Goal: Information Seeking & Learning: Learn about a topic

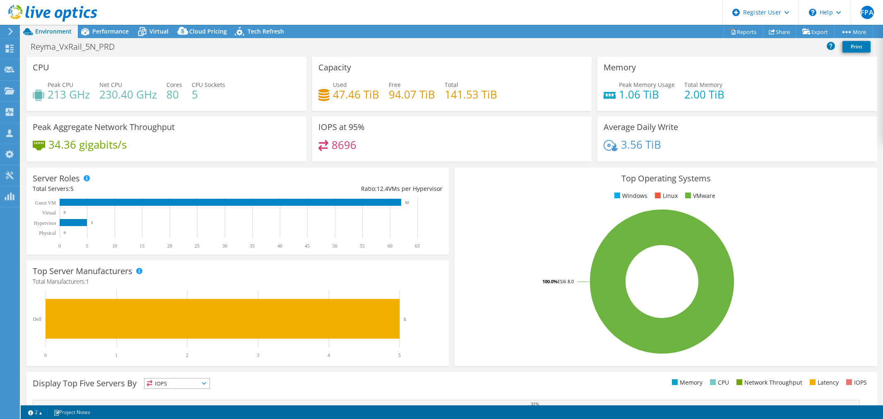
select select "USD"
click at [117, 34] on span "Performance" at bounding box center [110, 31] width 36 height 8
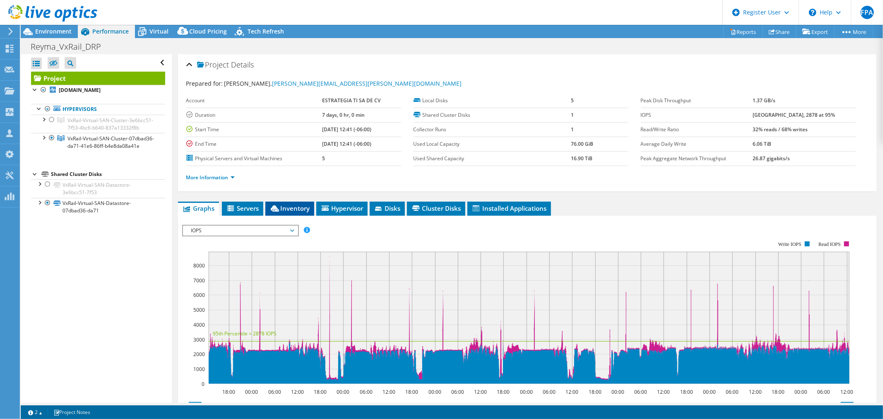
click at [304, 207] on span "Inventory" at bounding box center [289, 208] width 41 height 8
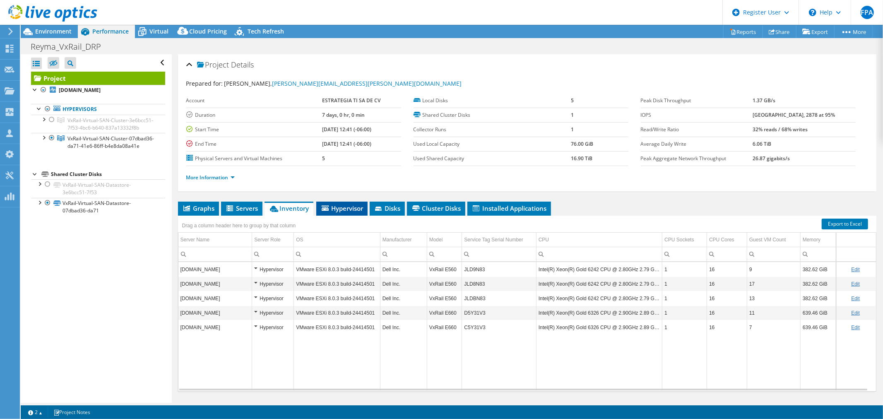
click at [354, 209] on span "Hypervisor" at bounding box center [341, 208] width 43 height 8
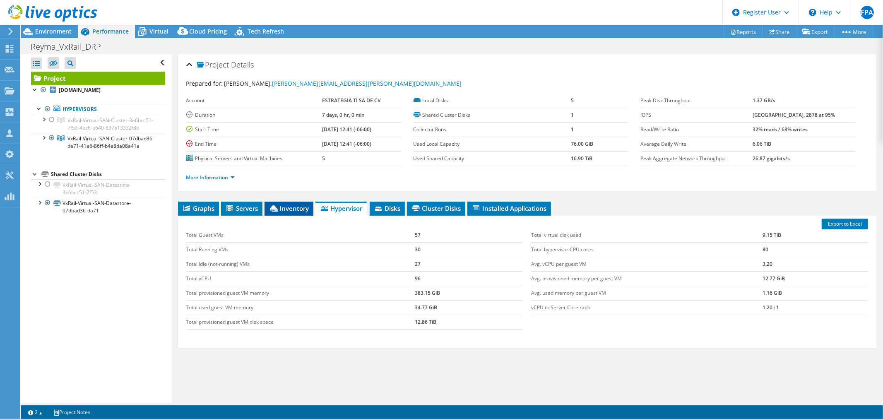
click at [295, 210] on span "Inventory" at bounding box center [289, 208] width 41 height 8
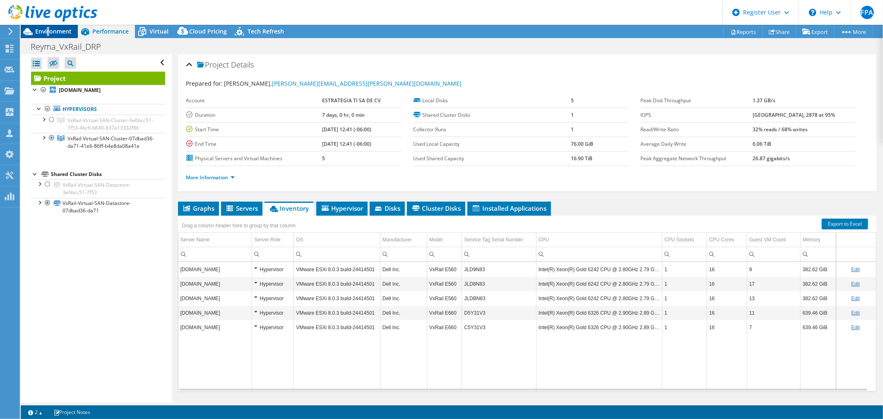
click at [48, 33] on span "Environment" at bounding box center [53, 31] width 36 height 8
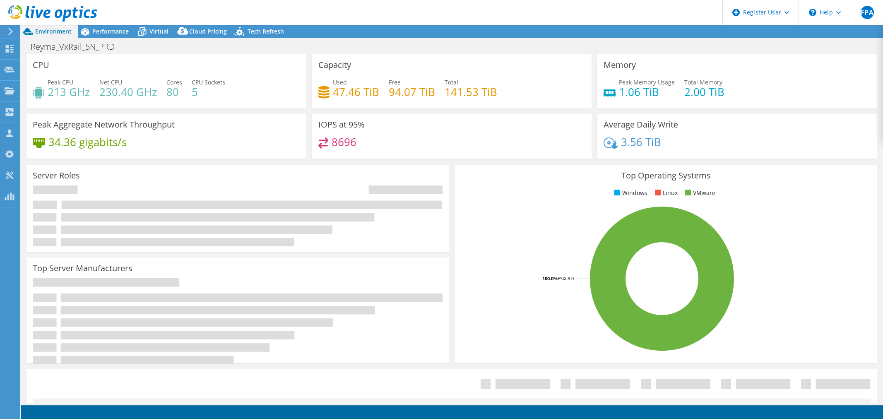
select select "USD"
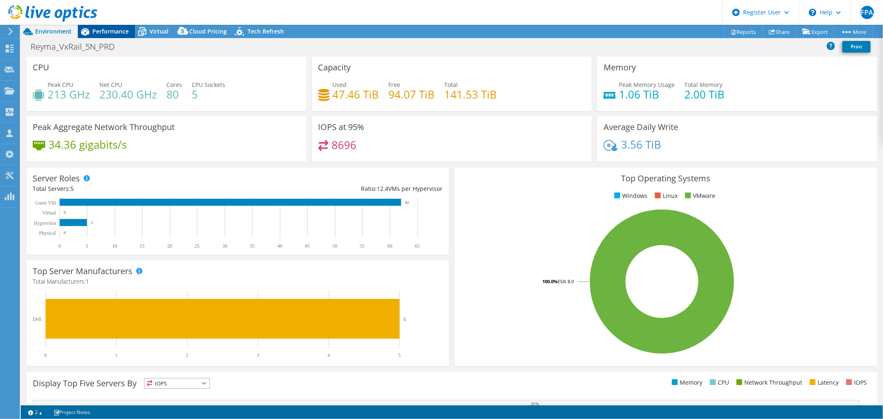
click at [118, 34] on span "Performance" at bounding box center [110, 31] width 36 height 8
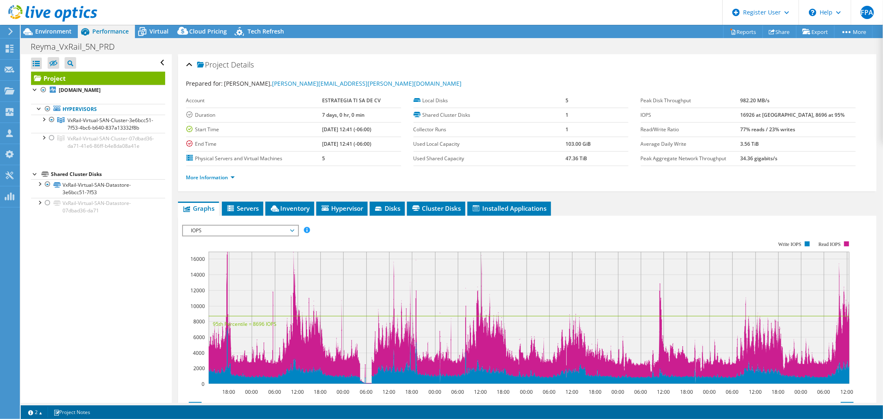
click at [235, 177] on li "More Information" at bounding box center [212, 177] width 53 height 9
click at [231, 178] on link "More Information" at bounding box center [210, 177] width 48 height 7
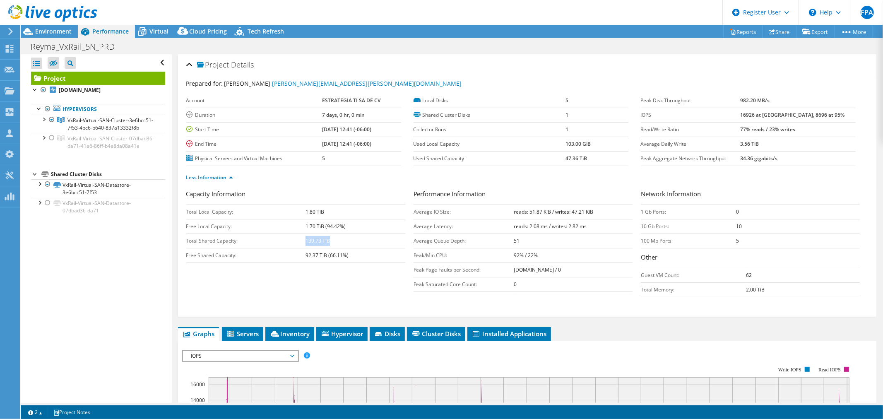
drag, startPoint x: 333, startPoint y: 243, endPoint x: 306, endPoint y: 246, distance: 26.6
click at [306, 246] on td "139.73 TiB" at bounding box center [354, 240] width 99 height 14
click at [232, 177] on link "Less Information" at bounding box center [209, 177] width 47 height 7
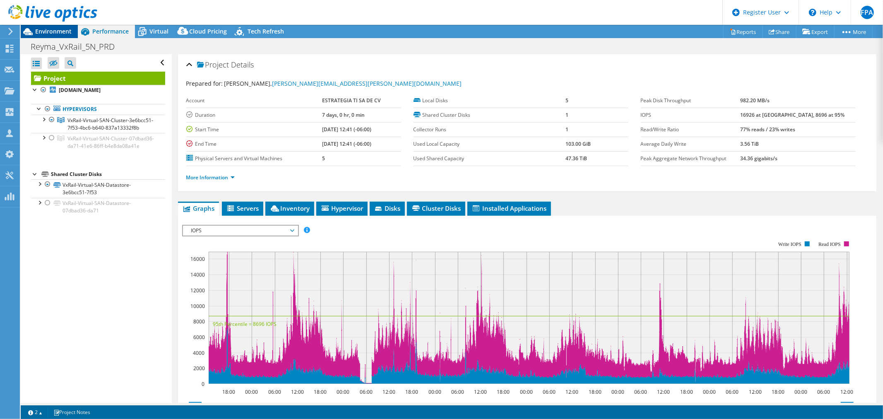
click at [62, 34] on span "Environment" at bounding box center [53, 31] width 36 height 8
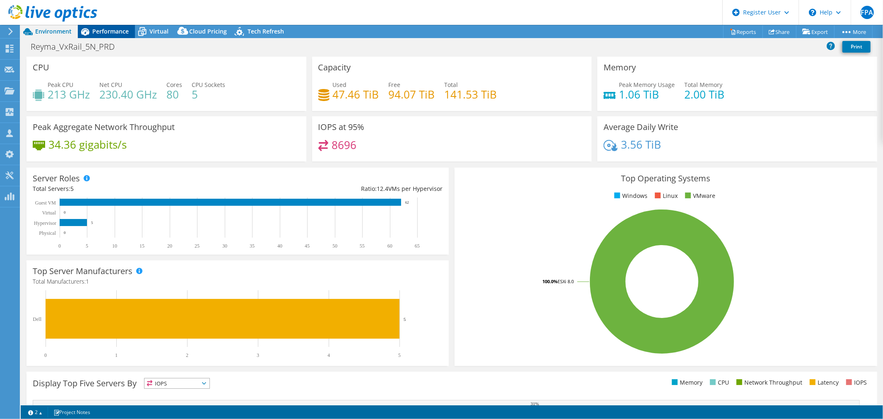
click at [122, 35] on span "Performance" at bounding box center [110, 31] width 36 height 8
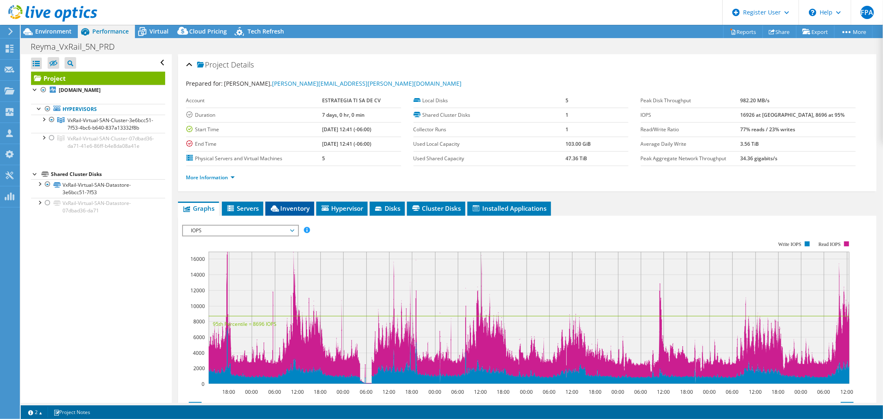
click at [299, 207] on span "Inventory" at bounding box center [289, 208] width 41 height 8
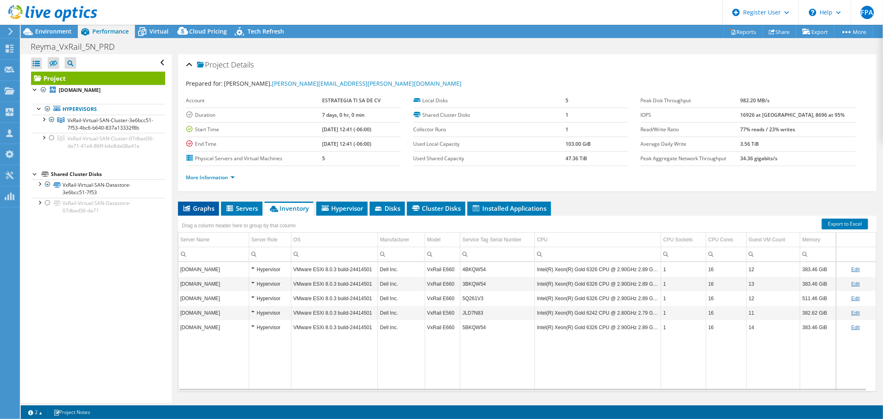
click at [196, 210] on span "Graphs" at bounding box center [198, 208] width 33 height 8
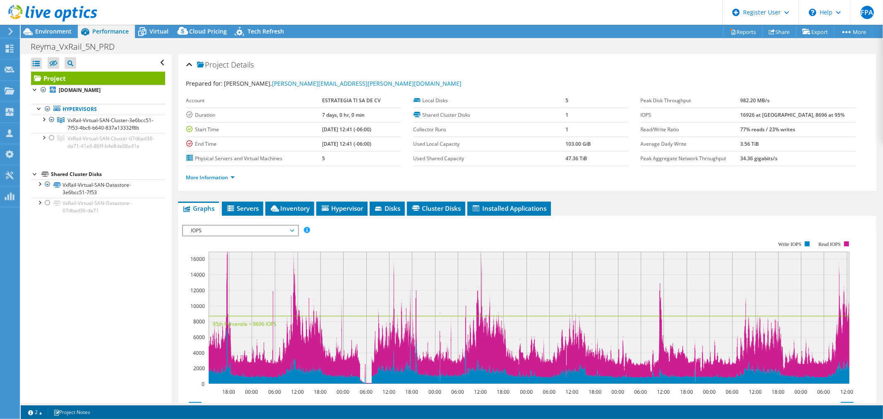
click at [281, 233] on span "IOPS" at bounding box center [240, 231] width 106 height 10
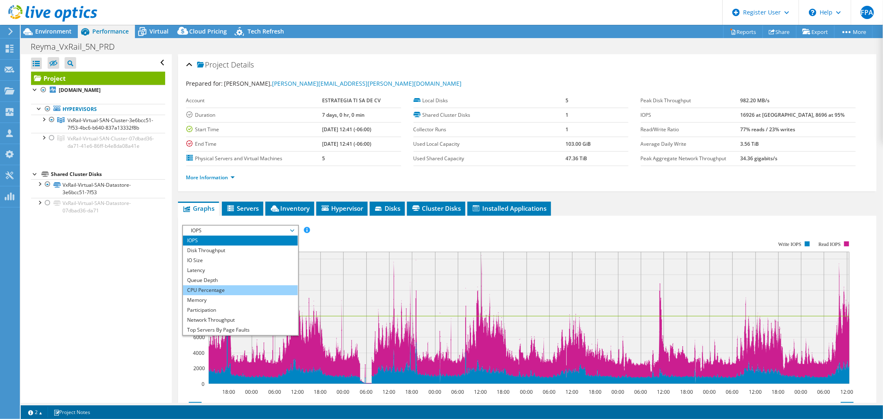
click at [265, 290] on li "CPU Percentage" at bounding box center [240, 290] width 115 height 10
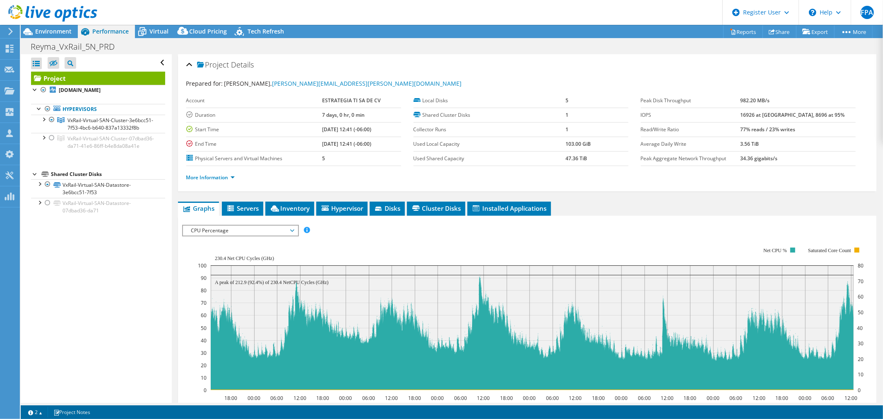
click at [291, 232] on span "CPU Percentage" at bounding box center [240, 231] width 106 height 10
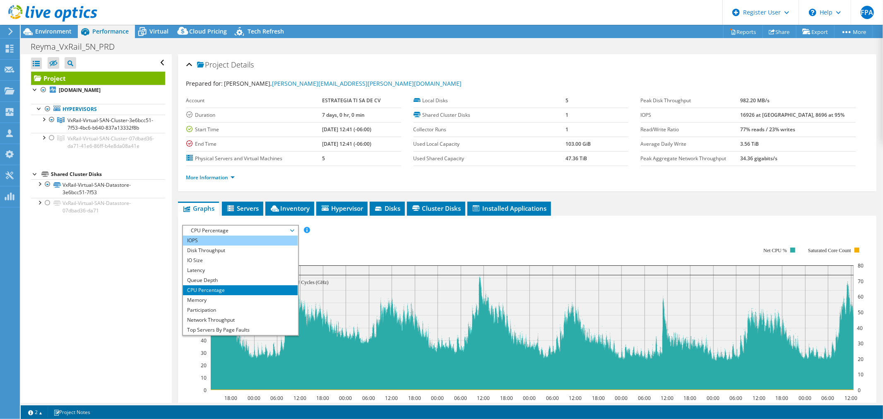
click at [234, 239] on li "IOPS" at bounding box center [240, 240] width 115 height 10
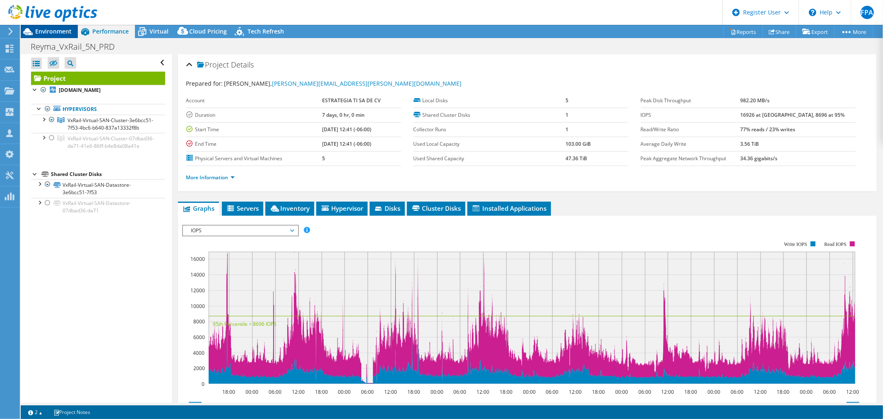
click at [56, 33] on span "Environment" at bounding box center [53, 31] width 36 height 8
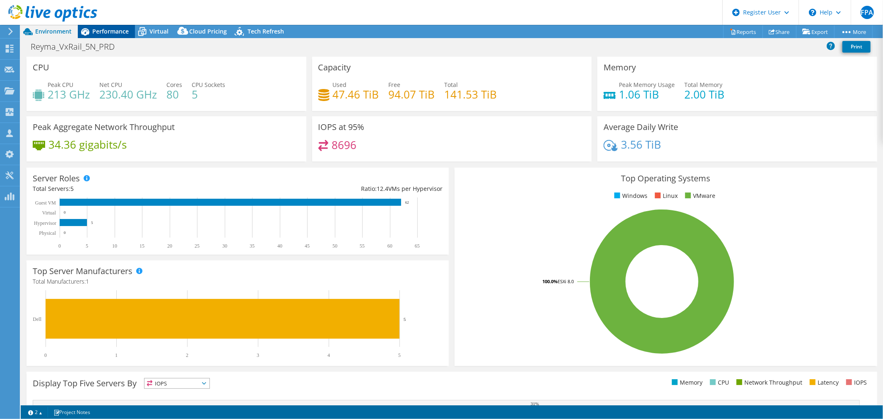
click at [119, 35] on div "Performance" at bounding box center [106, 31] width 57 height 13
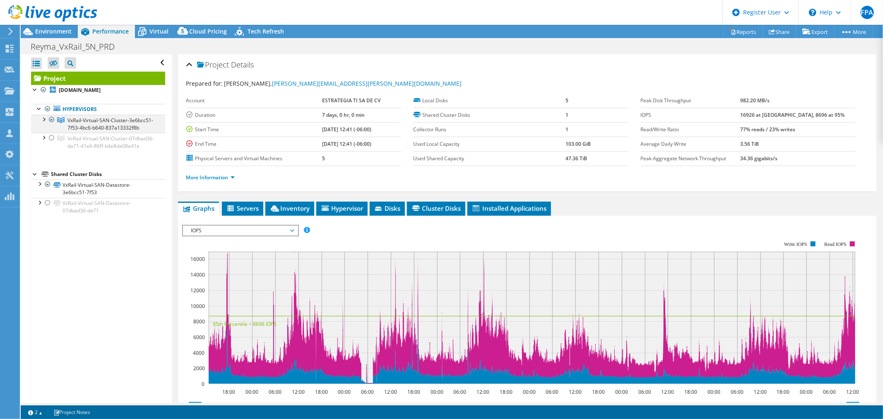
click at [43, 121] on div at bounding box center [43, 119] width 8 height 8
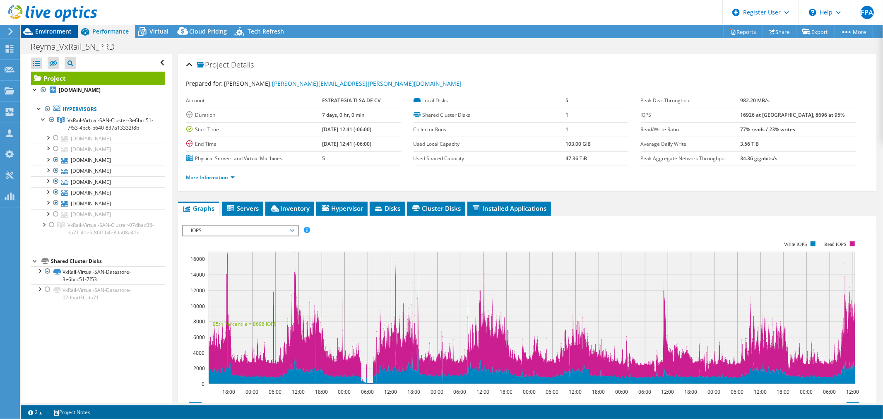
click at [65, 34] on span "Environment" at bounding box center [53, 31] width 36 height 8
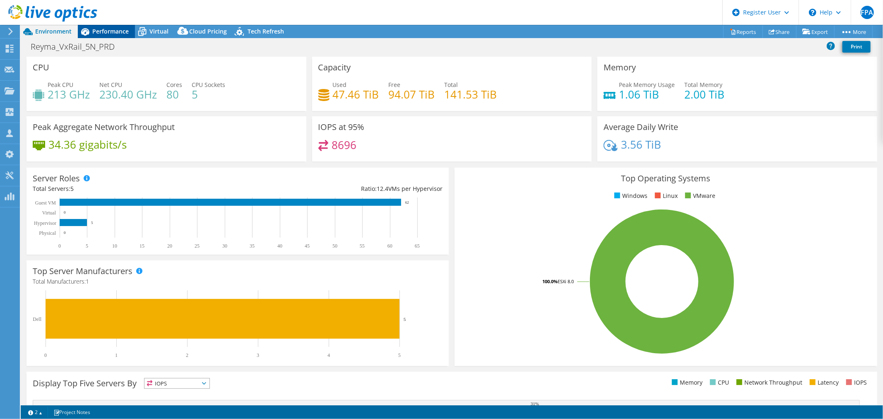
click at [101, 33] on span "Performance" at bounding box center [110, 31] width 36 height 8
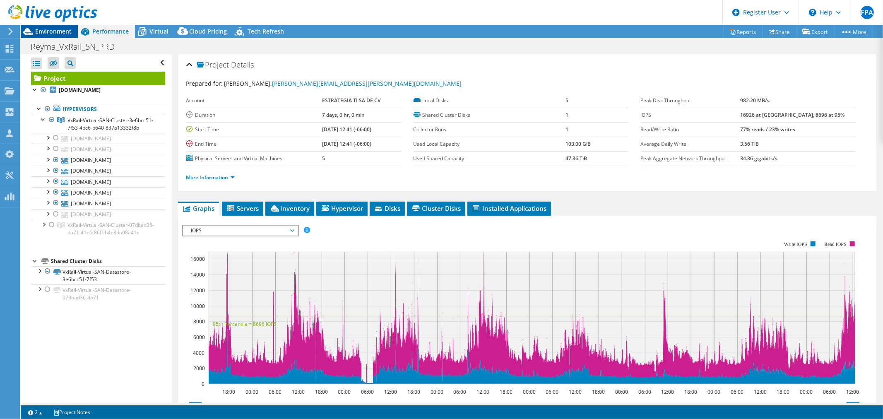
click at [56, 32] on span "Environment" at bounding box center [53, 31] width 36 height 8
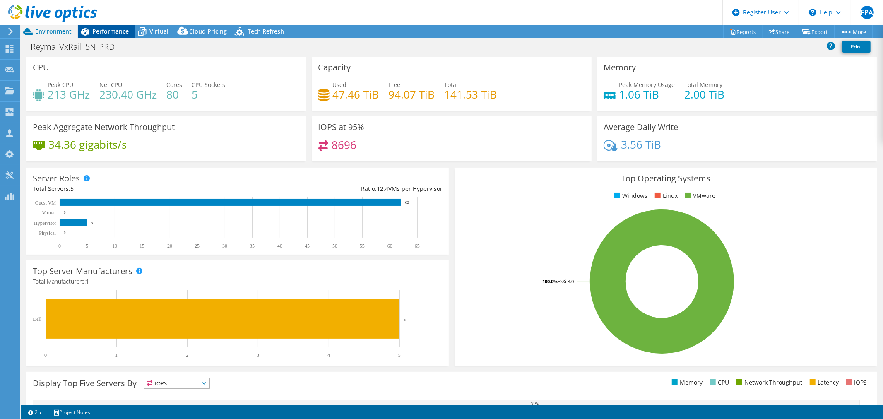
click at [113, 27] on span "Performance" at bounding box center [110, 31] width 36 height 8
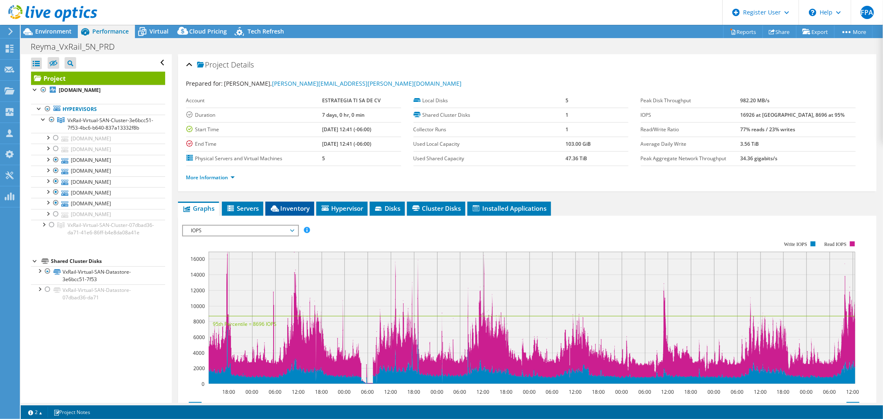
click at [304, 205] on span "Inventory" at bounding box center [289, 208] width 41 height 8
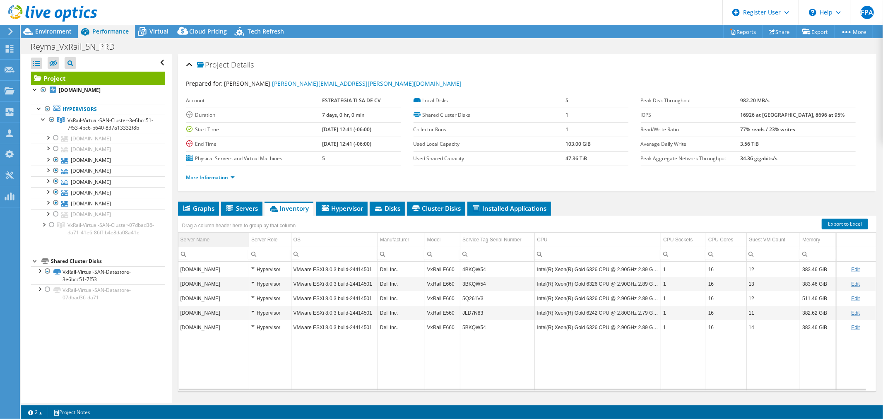
click at [219, 239] on td "Server Name" at bounding box center [213, 240] width 71 height 14
click at [351, 211] on span "Hypervisor" at bounding box center [341, 208] width 43 height 8
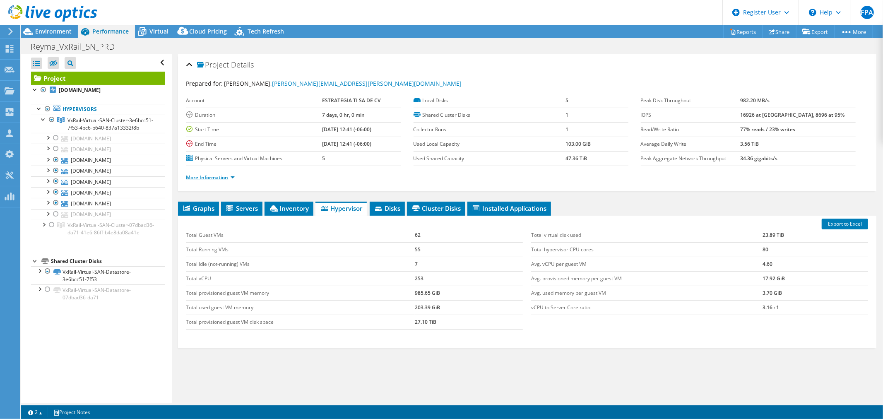
click at [234, 175] on link "More Information" at bounding box center [210, 177] width 48 height 7
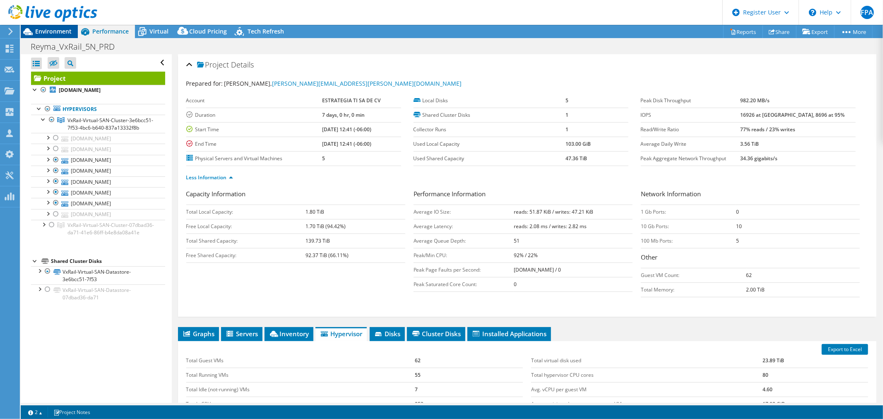
click at [57, 30] on span "Environment" at bounding box center [53, 31] width 36 height 8
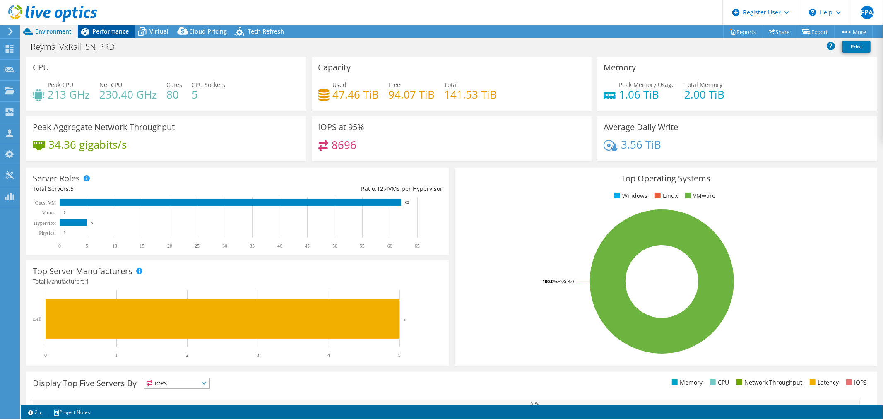
click at [113, 31] on span "Performance" at bounding box center [110, 31] width 36 height 8
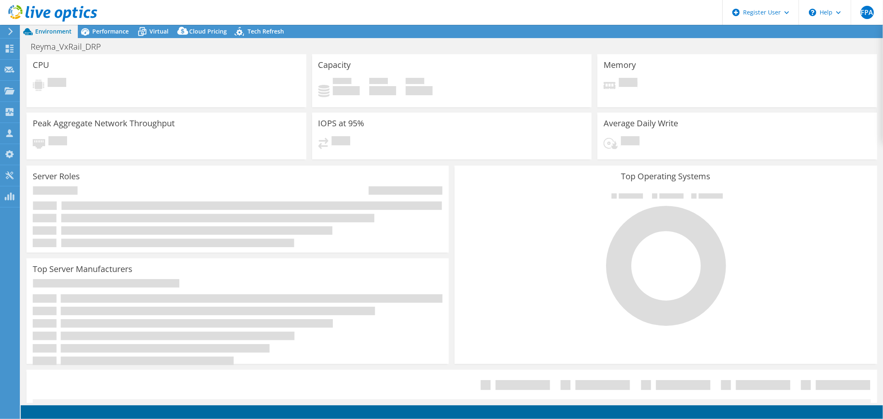
select select "USD"
